Goal: Task Accomplishment & Management: Use online tool/utility

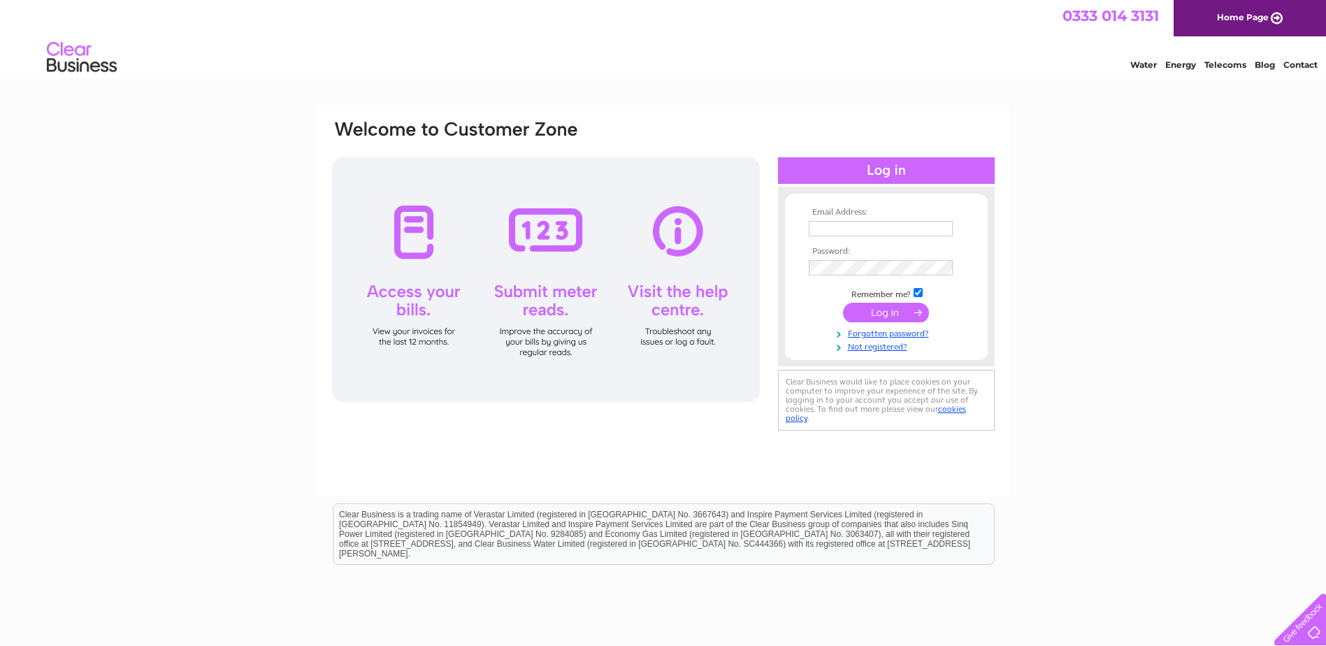
type input "heather.adair@hotmail.co.uk"
click at [876, 310] on input "submit" at bounding box center [886, 313] width 86 height 20
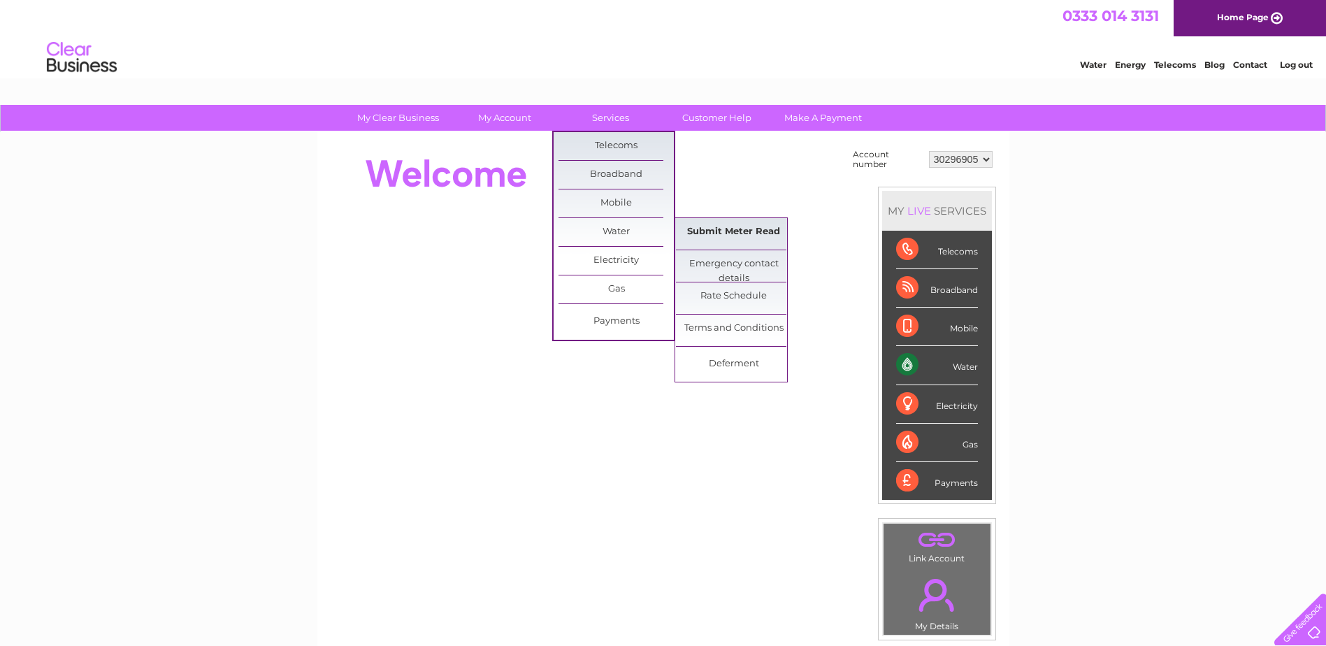
click at [740, 238] on link "Submit Meter Read" at bounding box center [733, 232] width 115 height 28
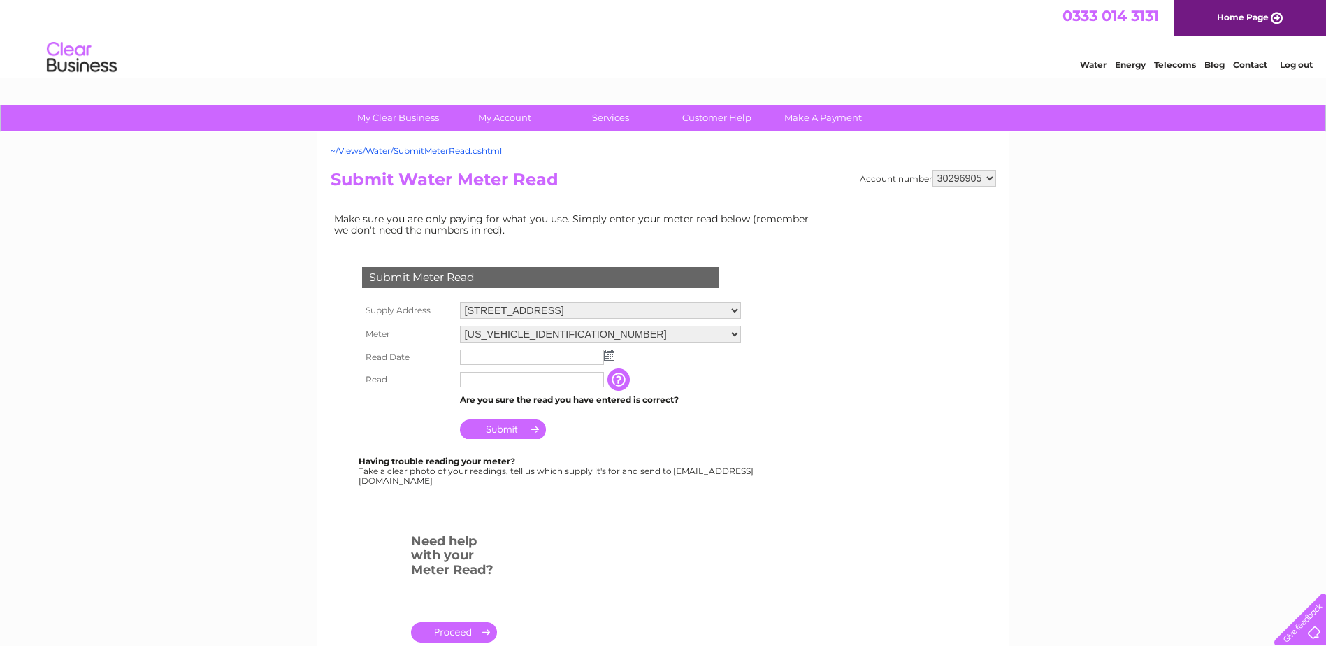
click at [607, 354] on img at bounding box center [609, 354] width 10 height 11
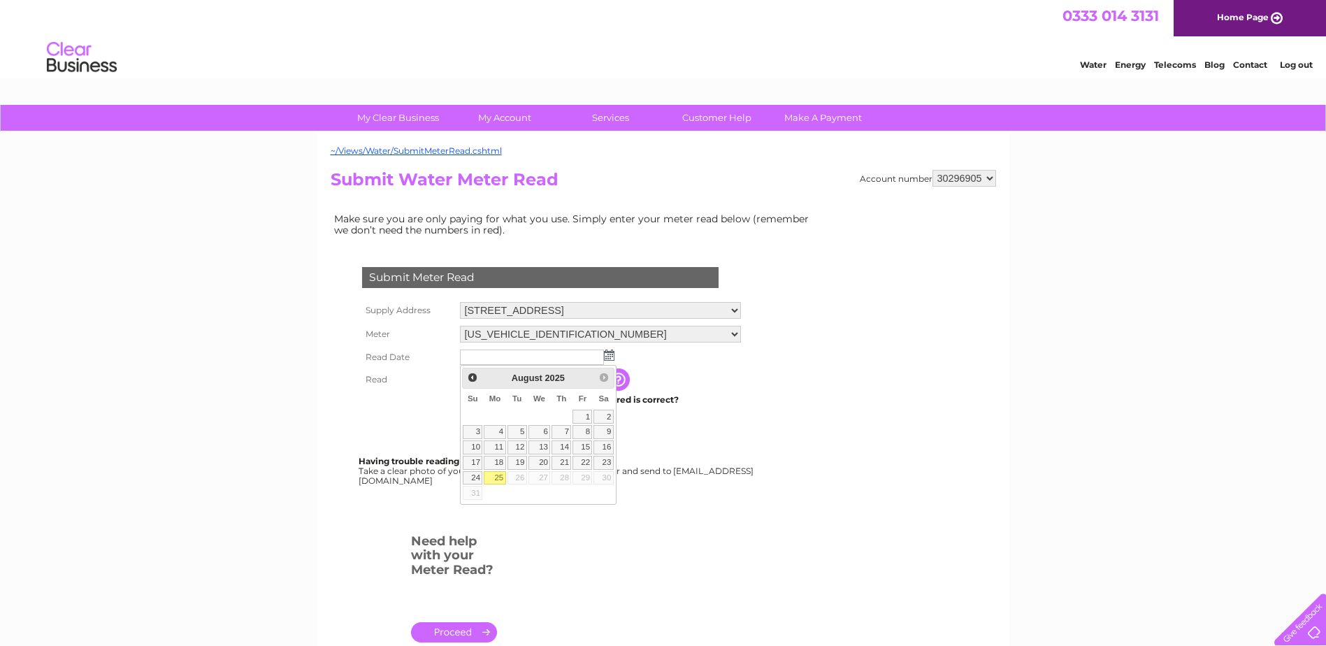
drag, startPoint x: 495, startPoint y: 481, endPoint x: 498, endPoint y: 471, distance: 10.0
click at [497, 479] on link "25" at bounding box center [495, 478] width 22 height 14
type input "2025/08/25"
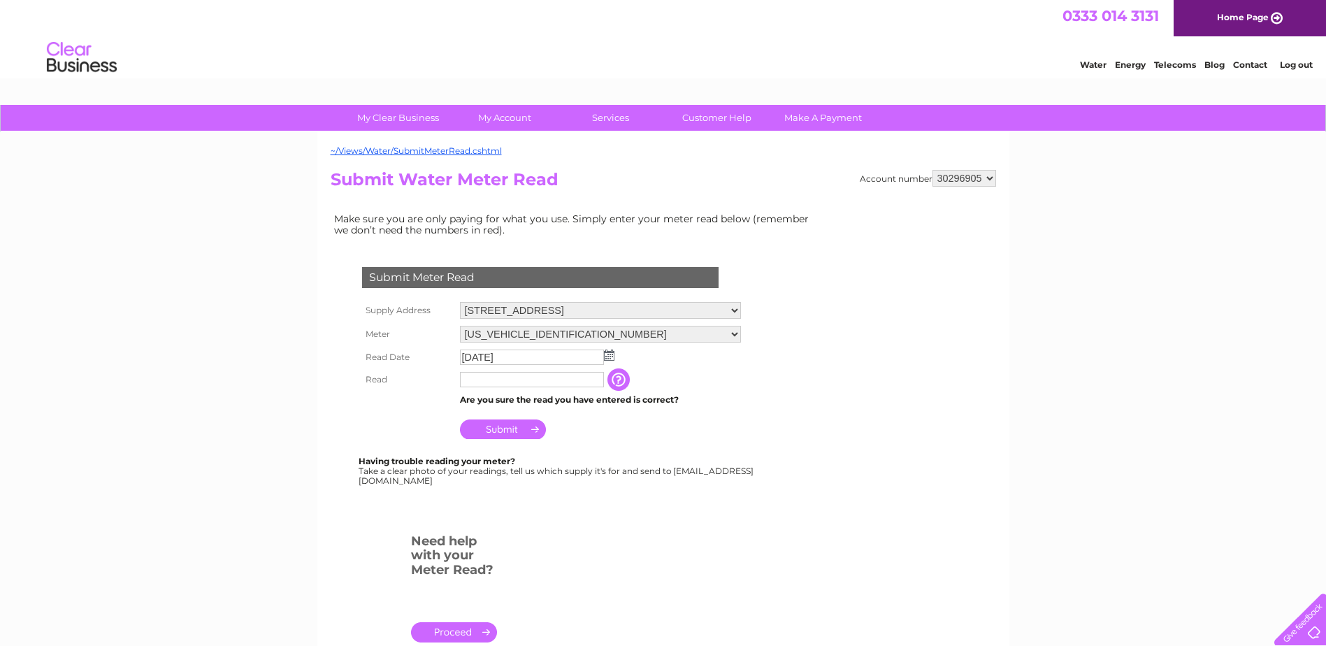
click at [518, 376] on input "text" at bounding box center [532, 379] width 144 height 15
type input "1734"
click at [506, 428] on input "Submit" at bounding box center [503, 431] width 86 height 20
